Goal: Task Accomplishment & Management: Use online tool/utility

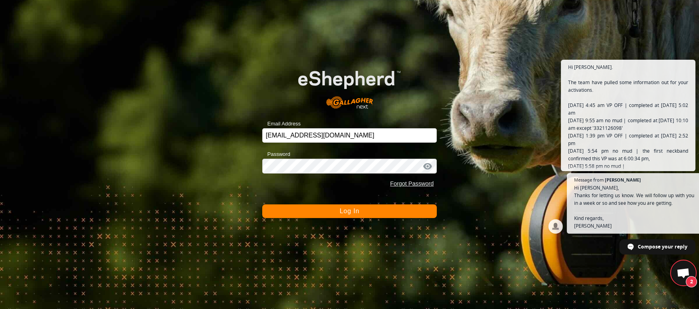
scroll to position [1813, 0]
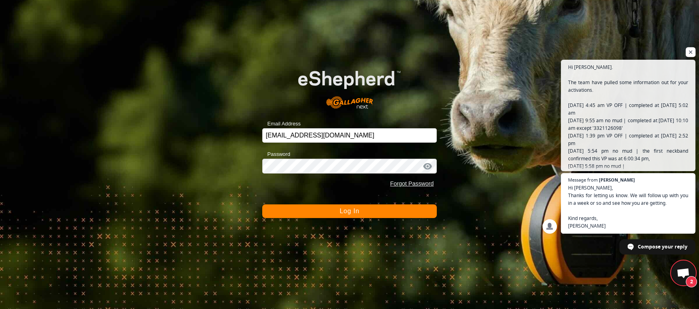
click at [693, 51] on span "Open chat" at bounding box center [691, 52] width 10 height 10
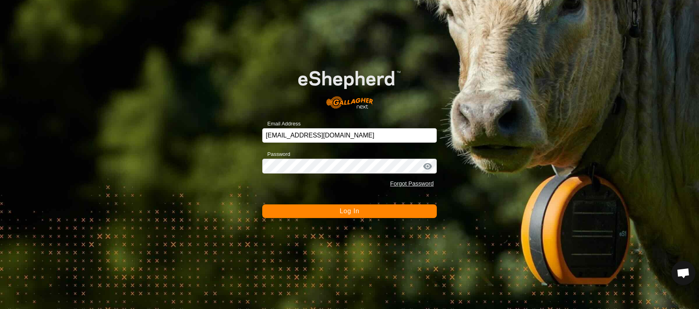
click at [352, 211] on span "Log In" at bounding box center [350, 210] width 20 height 7
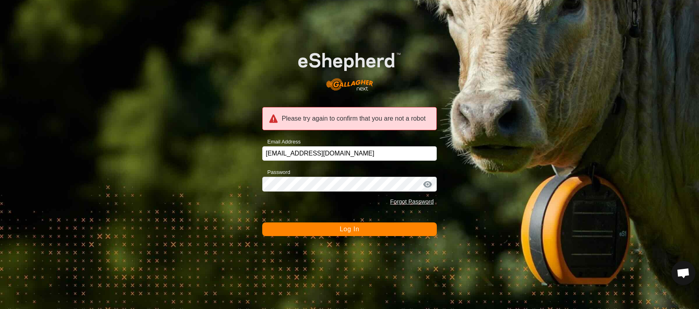
click at [333, 227] on button "Log In" at bounding box center [349, 229] width 175 height 14
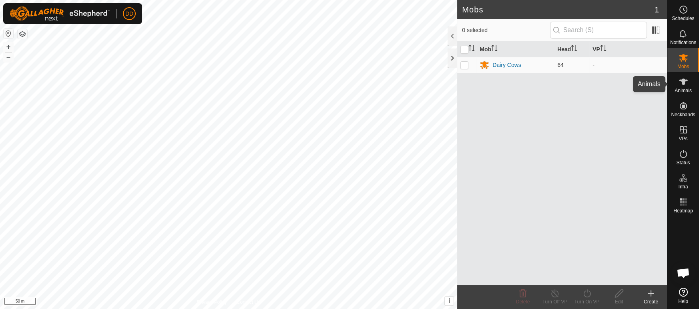
click at [688, 91] on span "Animals" at bounding box center [683, 90] width 17 height 5
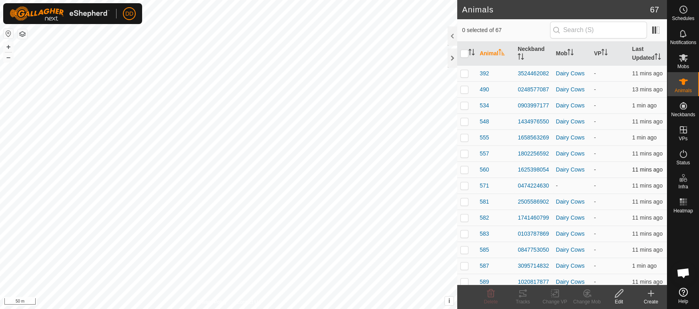
click at [466, 167] on p-checkbox at bounding box center [465, 169] width 8 height 6
checkbox input "true"
click at [524, 298] on div "Tracks" at bounding box center [523, 301] width 32 height 7
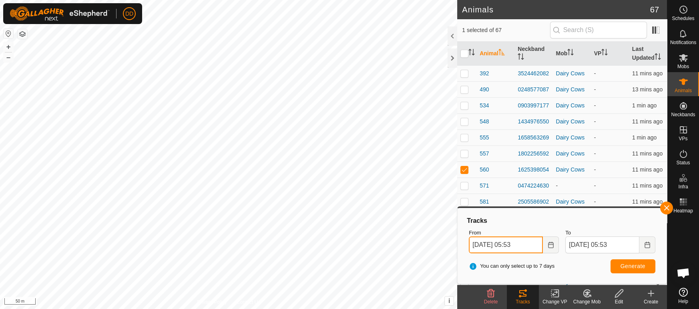
click at [518, 241] on input "[DATE] 05:53" at bounding box center [506, 244] width 74 height 17
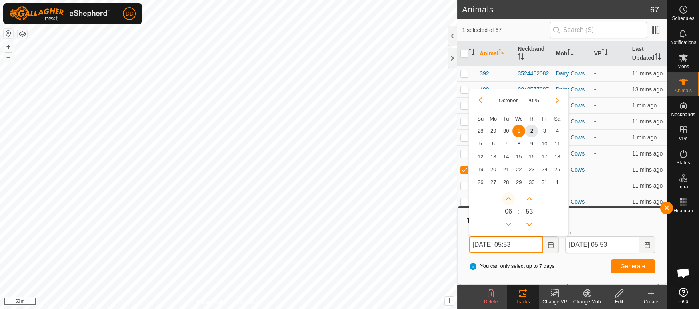
click at [510, 197] on button "Next Hour" at bounding box center [508, 198] width 13 height 13
click at [510, 197] on span "Next Hour" at bounding box center [510, 197] width 0 height 0
click at [510, 197] on button "Next Hour" at bounding box center [508, 198] width 13 height 13
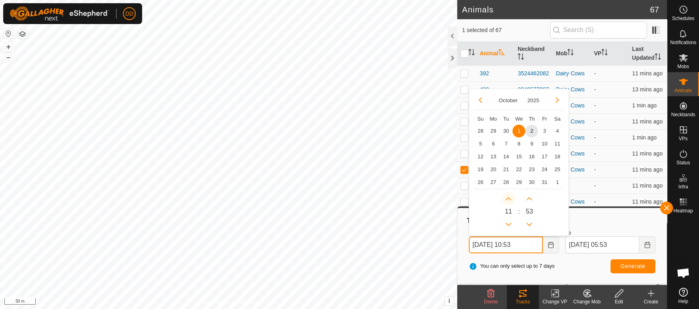
click at [510, 197] on icon "Next Hour" at bounding box center [509, 198] width 6 height 6
click at [510, 197] on button "Next Hour" at bounding box center [508, 198] width 13 height 13
click at [510, 197] on icon "Next Hour" at bounding box center [509, 198] width 6 height 6
click at [510, 197] on button "Next Hour" at bounding box center [508, 198] width 13 height 13
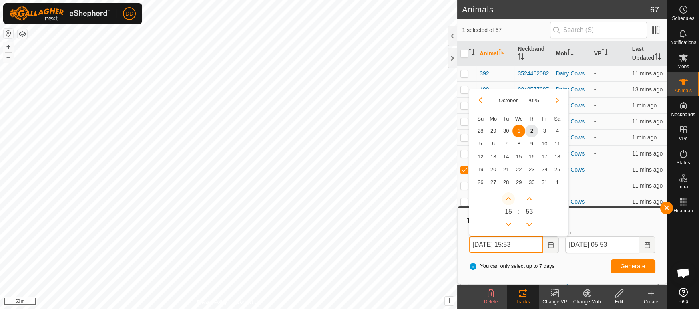
click at [510, 197] on button "Next Hour" at bounding box center [508, 198] width 13 height 13
click at [510, 197] on icon "Next Hour" at bounding box center [509, 198] width 6 height 6
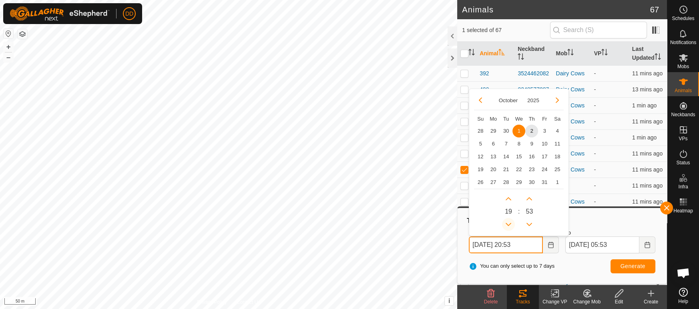
click at [510, 225] on button "Previous Hour" at bounding box center [508, 224] width 13 height 13
type input "[DATE] 19:53"
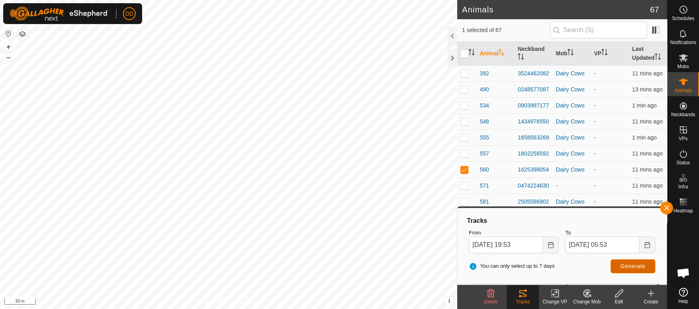
click at [622, 269] on span "Generate" at bounding box center [633, 266] width 25 height 6
click at [463, 169] on p-checkbox at bounding box center [465, 169] width 8 height 6
checkbox input "false"
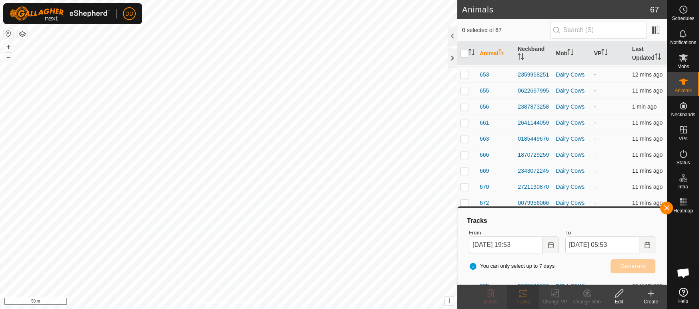
click at [465, 170] on p-checkbox at bounding box center [465, 170] width 8 height 6
click at [627, 266] on span "Generate" at bounding box center [633, 266] width 25 height 6
click at [467, 170] on p-checkbox at bounding box center [465, 170] width 8 height 6
checkbox input "false"
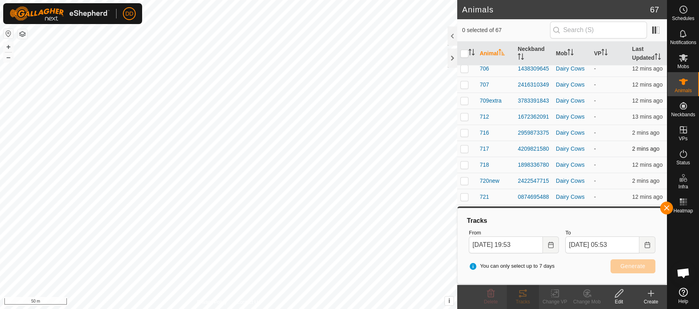
click at [465, 149] on p-checkbox at bounding box center [465, 148] width 8 height 6
checkbox input "true"
click at [468, 200] on td at bounding box center [466, 197] width 19 height 16
checkbox input "true"
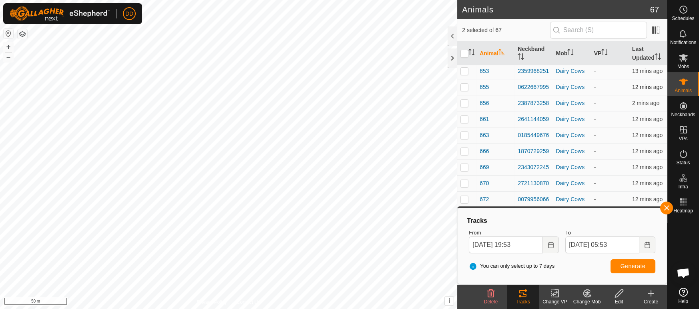
scroll to position [488, 0]
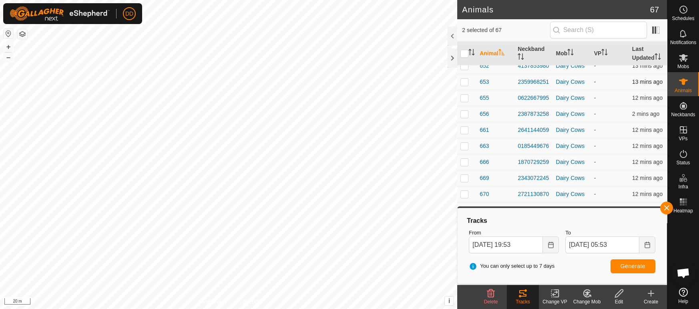
click at [467, 82] on p-checkbox at bounding box center [465, 82] width 8 height 6
checkbox input "true"
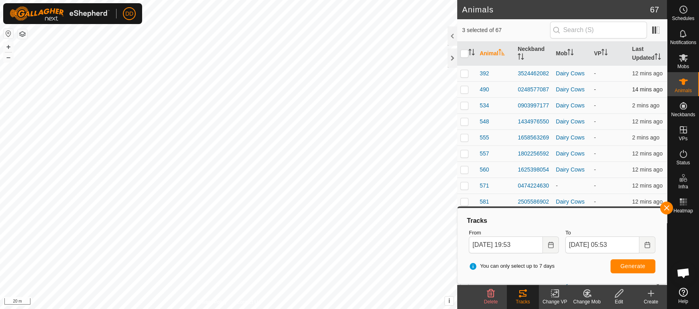
click at [465, 89] on p-checkbox at bounding box center [465, 89] width 8 height 6
checkbox input "true"
click at [638, 267] on span "Generate" at bounding box center [633, 266] width 25 height 6
click at [666, 207] on button "button" at bounding box center [667, 207] width 13 height 13
